Goal: Task Accomplishment & Management: Manage account settings

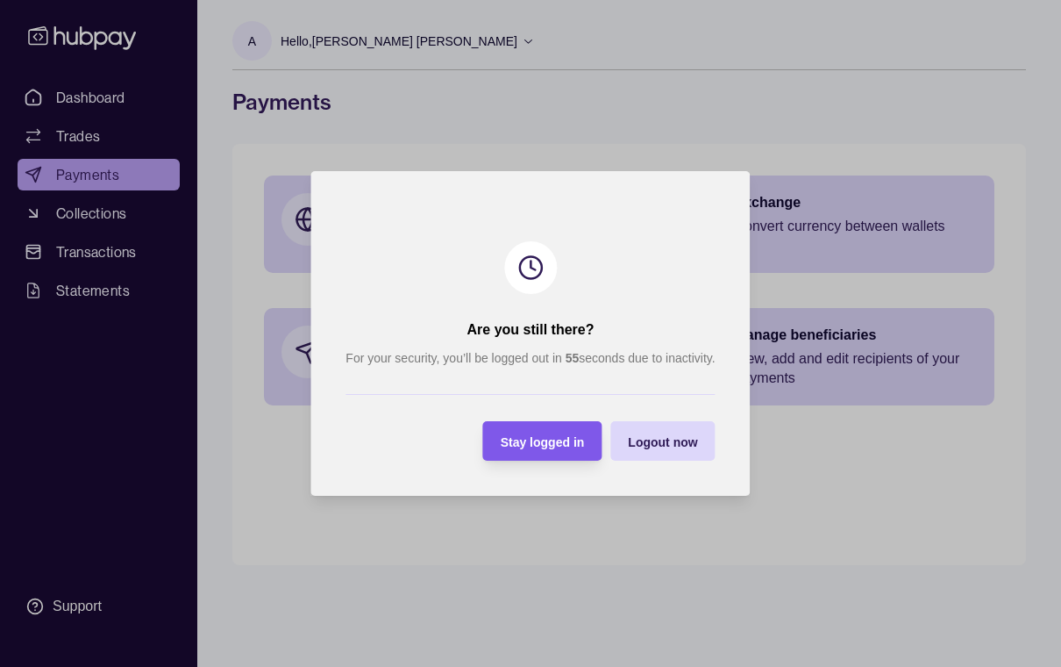
click at [553, 453] on div "Stay logged in" at bounding box center [530, 440] width 111 height 39
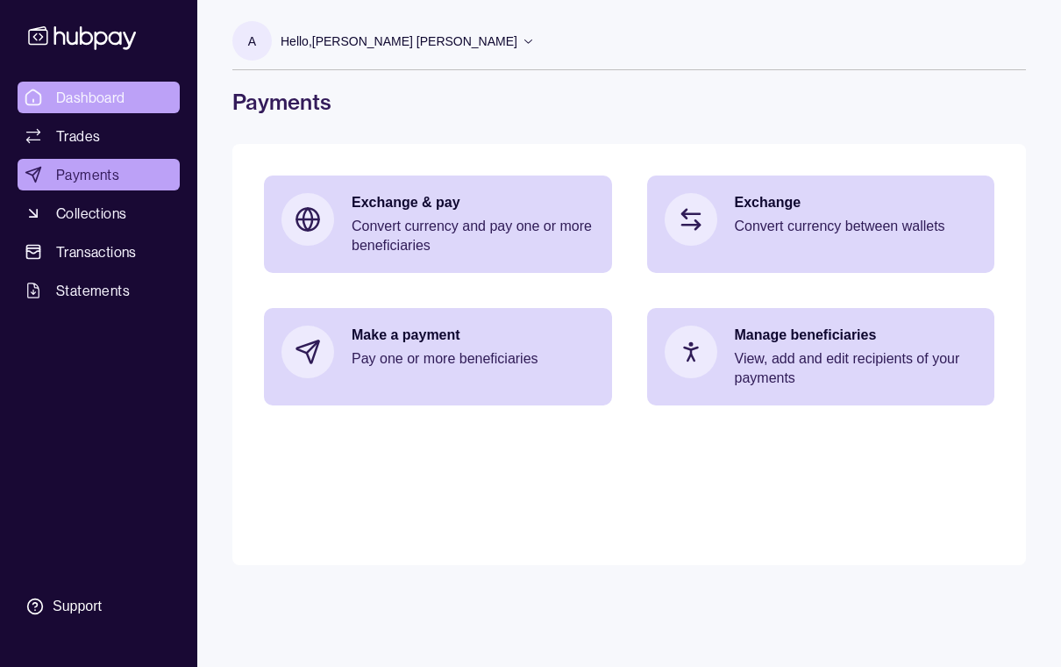
click at [115, 102] on span "Dashboard" at bounding box center [90, 97] width 69 height 21
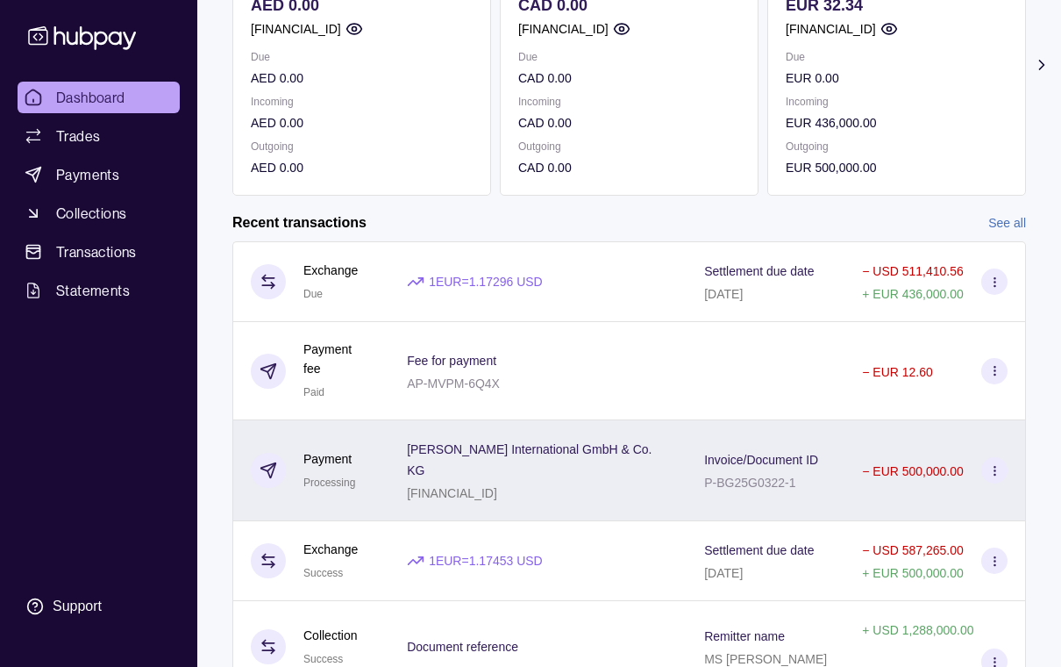
scroll to position [273, 0]
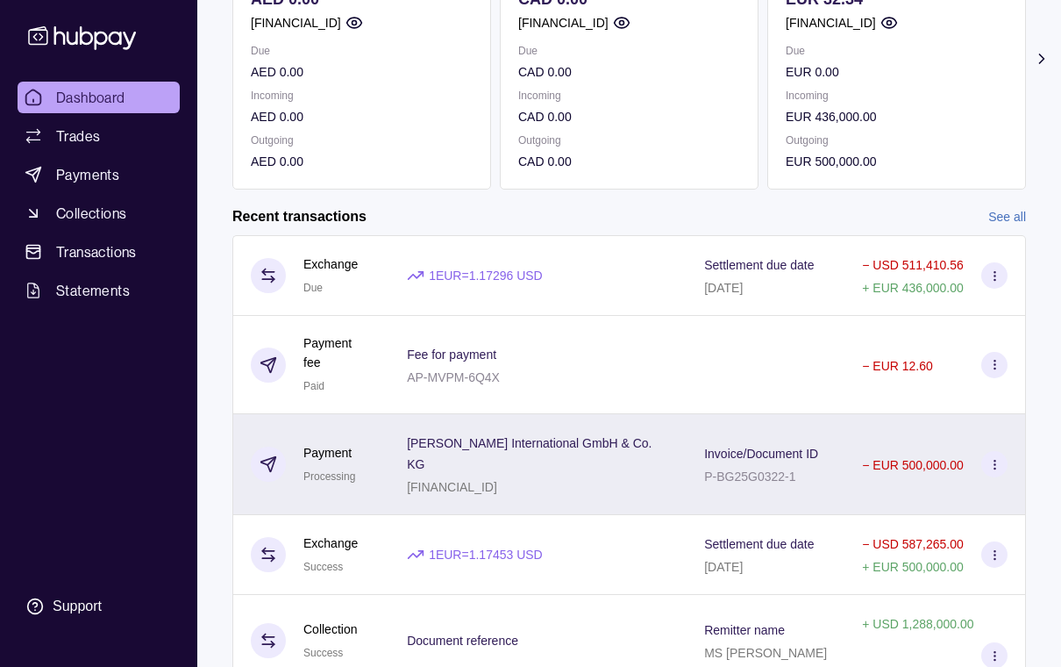
click at [889, 516] on div "− EUR 500,000.00" at bounding box center [936, 465] width 182 height 101
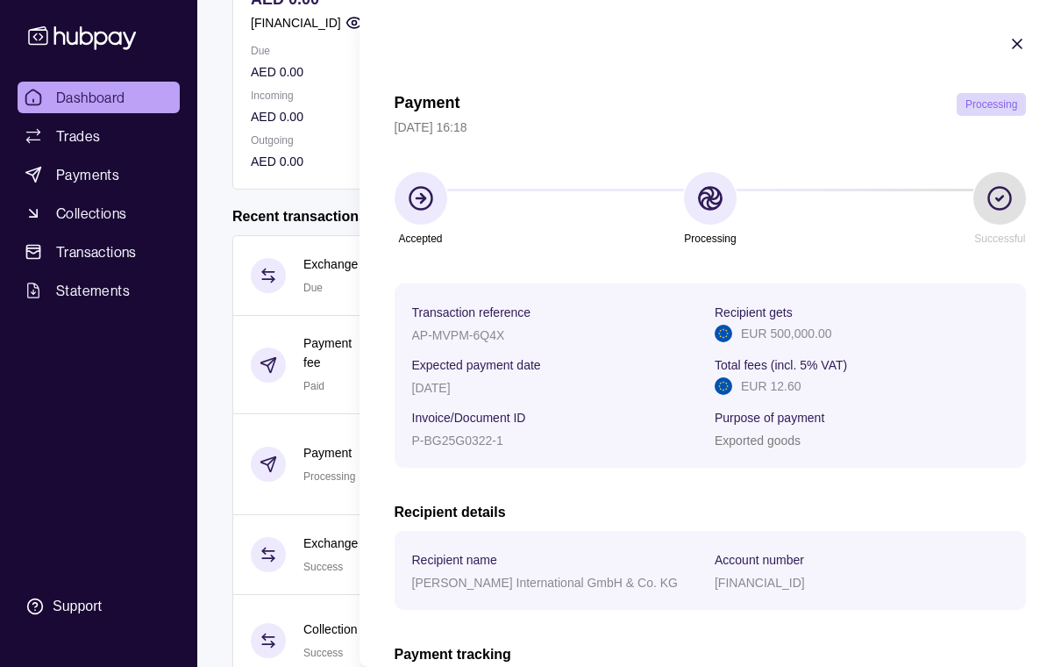
scroll to position [0, 0]
click at [1019, 46] on icon "button" at bounding box center [1017, 43] width 9 height 9
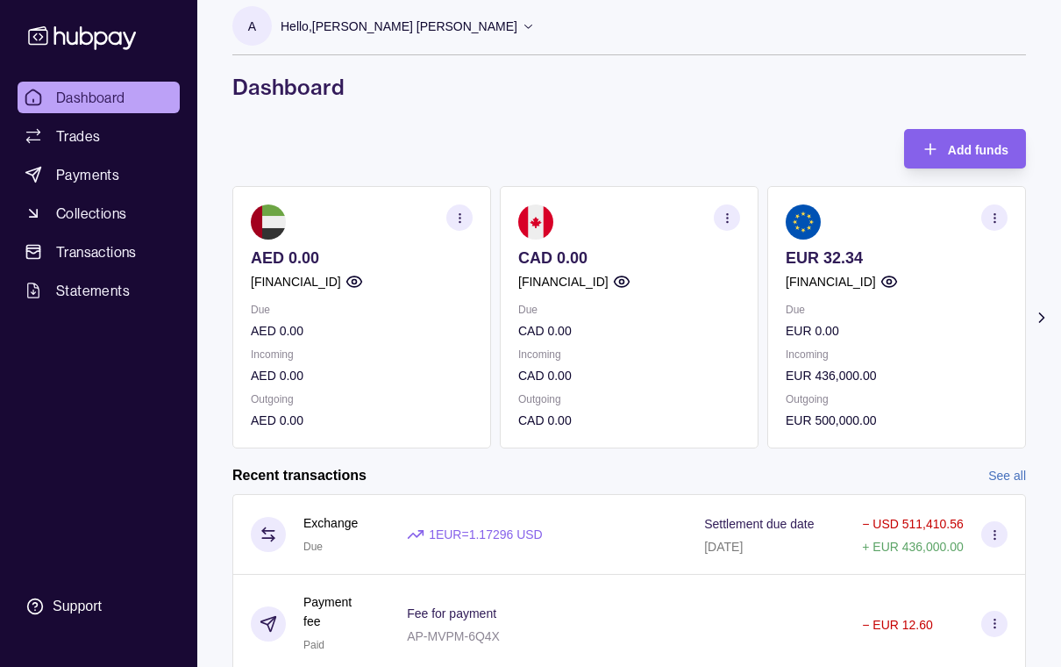
scroll to position [16, 0]
click at [1040, 320] on icon at bounding box center [1042, 316] width 4 height 9
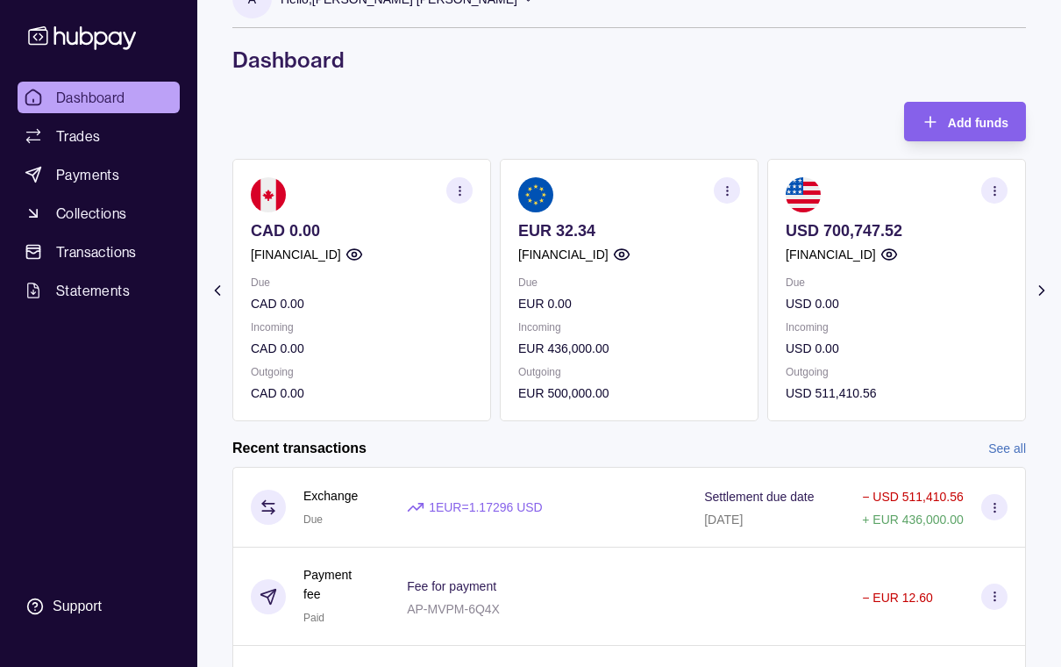
scroll to position [42, 0]
click at [1041, 290] on icon at bounding box center [1042, 291] width 18 height 18
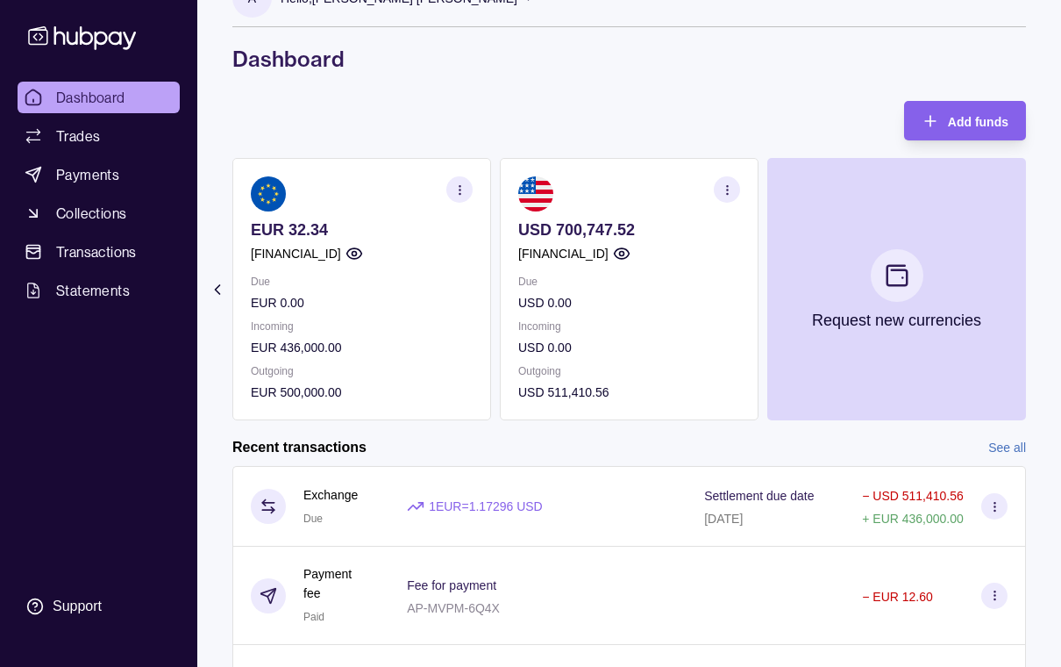
scroll to position [0, 0]
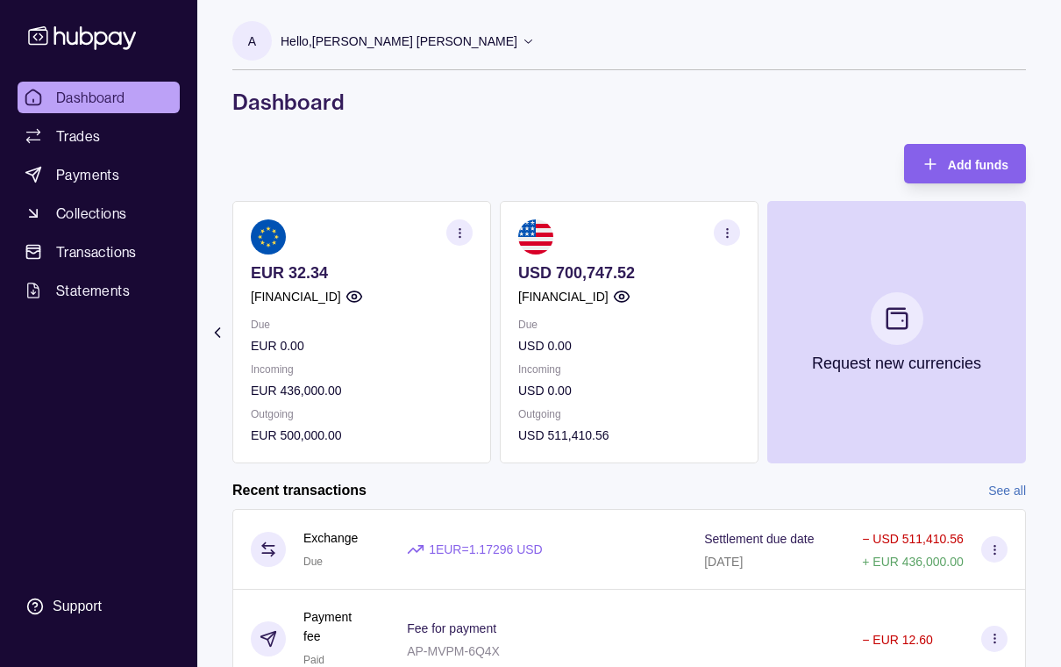
click at [522, 44] on icon at bounding box center [528, 40] width 13 height 13
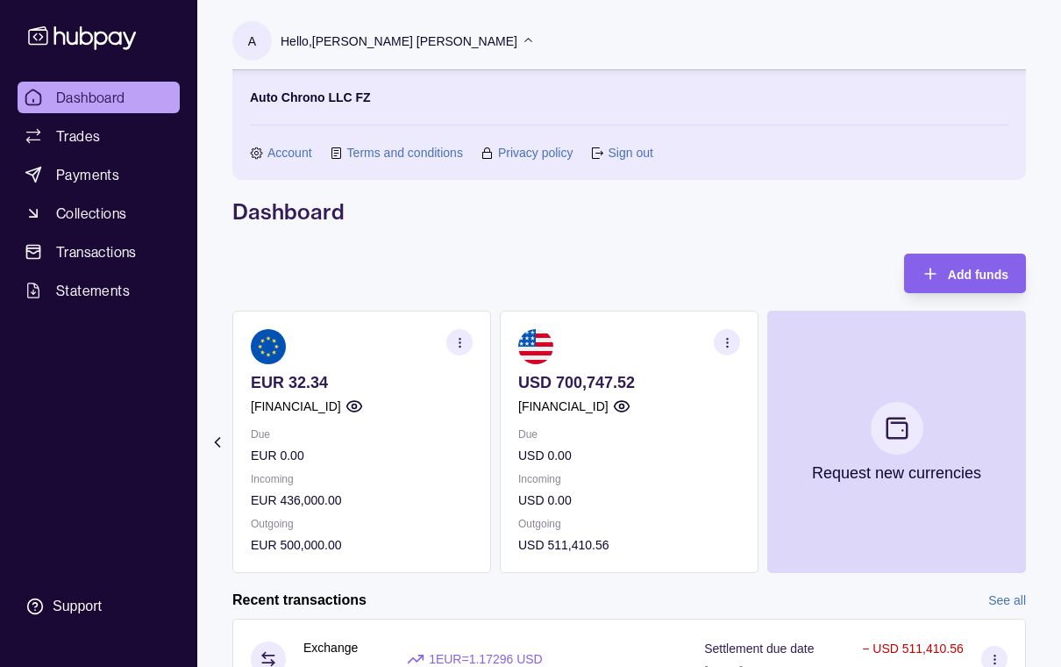
click at [626, 149] on link "Sign out" at bounding box center [630, 152] width 45 height 19
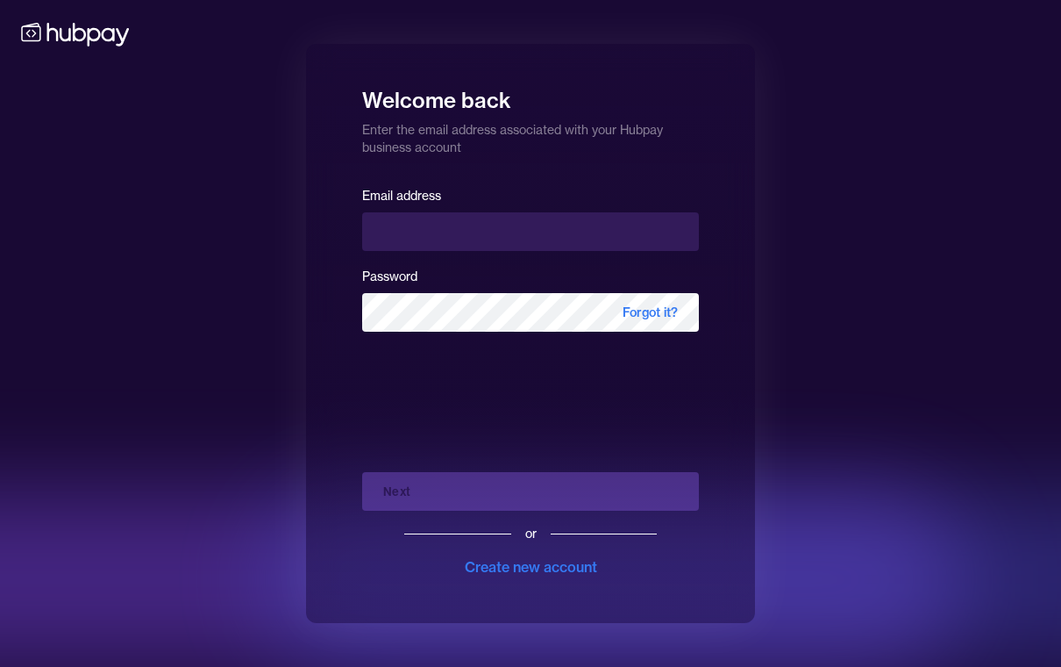
click at [549, 661] on div "Welcome back Enter the email address associated with your Hubpay business accou…" at bounding box center [530, 333] width 1061 height 667
